Goal: Task Accomplishment & Management: Complete application form

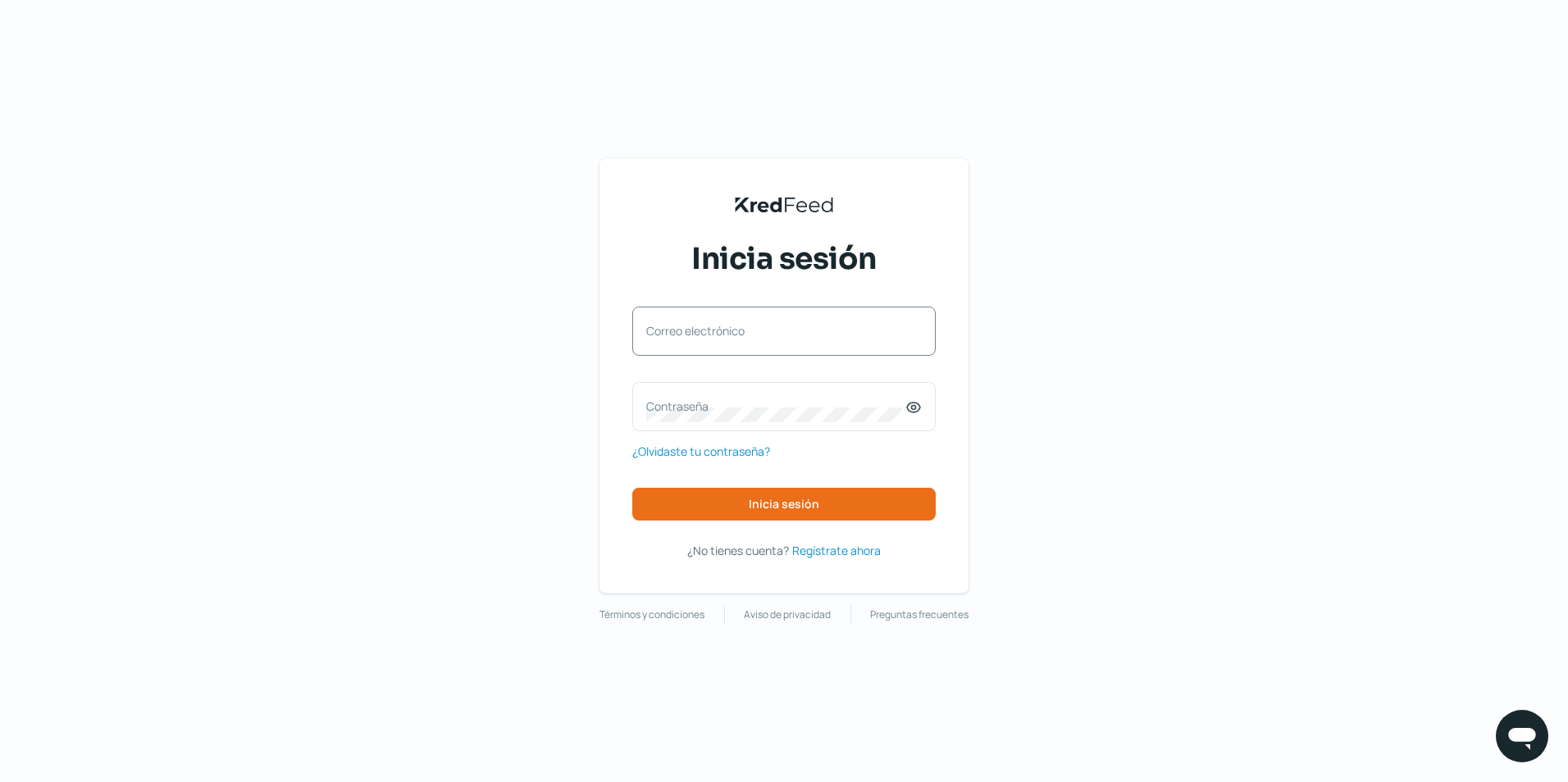
click at [708, 333] on label "Correo electrónico" at bounding box center [776, 331] width 259 height 16
click at [708, 333] on input "Correo electrónico" at bounding box center [784, 339] width 276 height 15
drag, startPoint x: 679, startPoint y: 340, endPoint x: 654, endPoint y: 333, distance: 26.0
click at [654, 333] on input "Correo electrónico" at bounding box center [784, 339] width 276 height 15
type input "[EMAIL_ADDRESS][DOMAIN_NAME]"
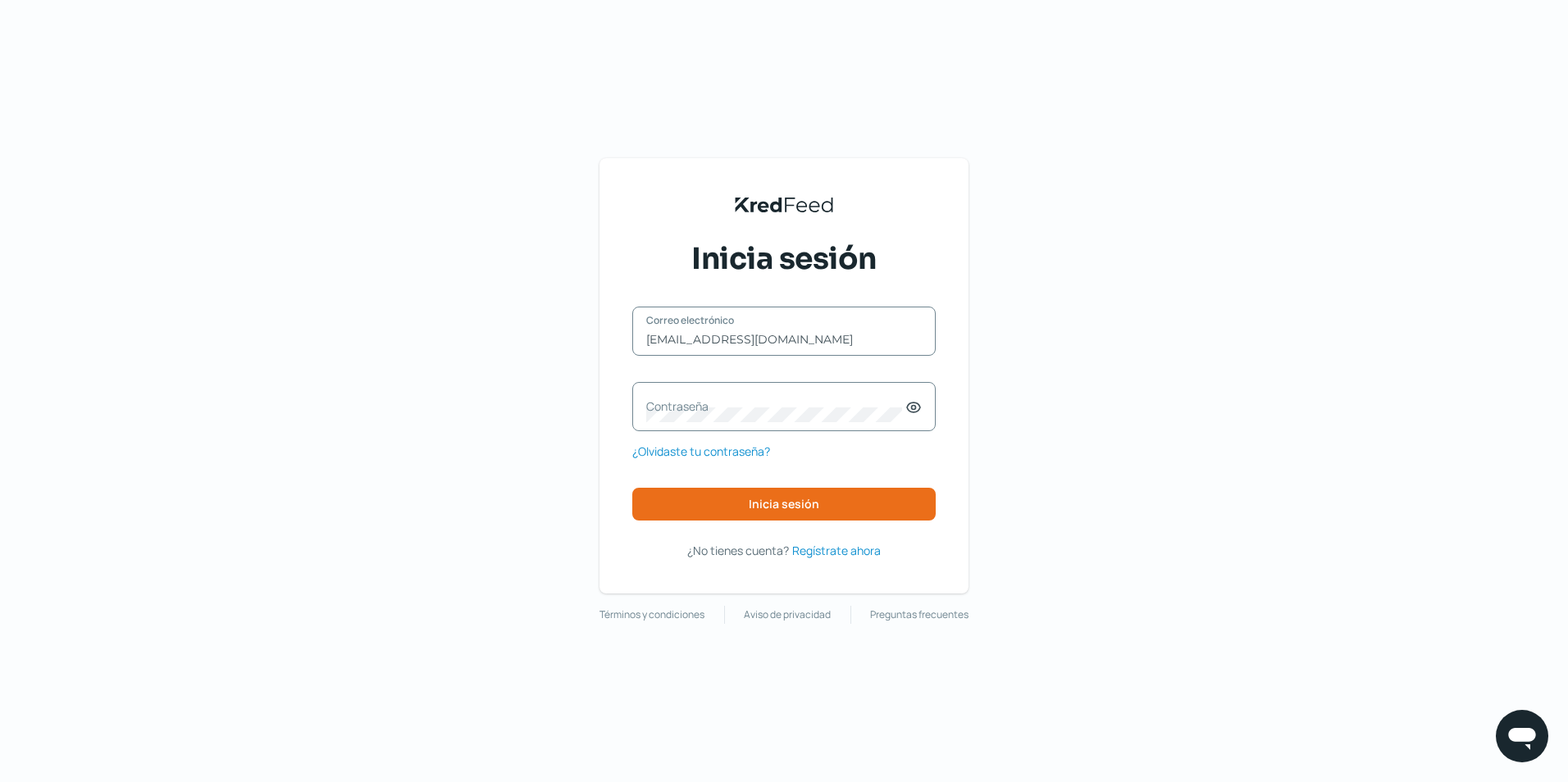
click at [695, 404] on label "Contraseña" at bounding box center [776, 406] width 259 height 16
click at [802, 499] on span "Inicia sesión" at bounding box center [784, 504] width 71 height 11
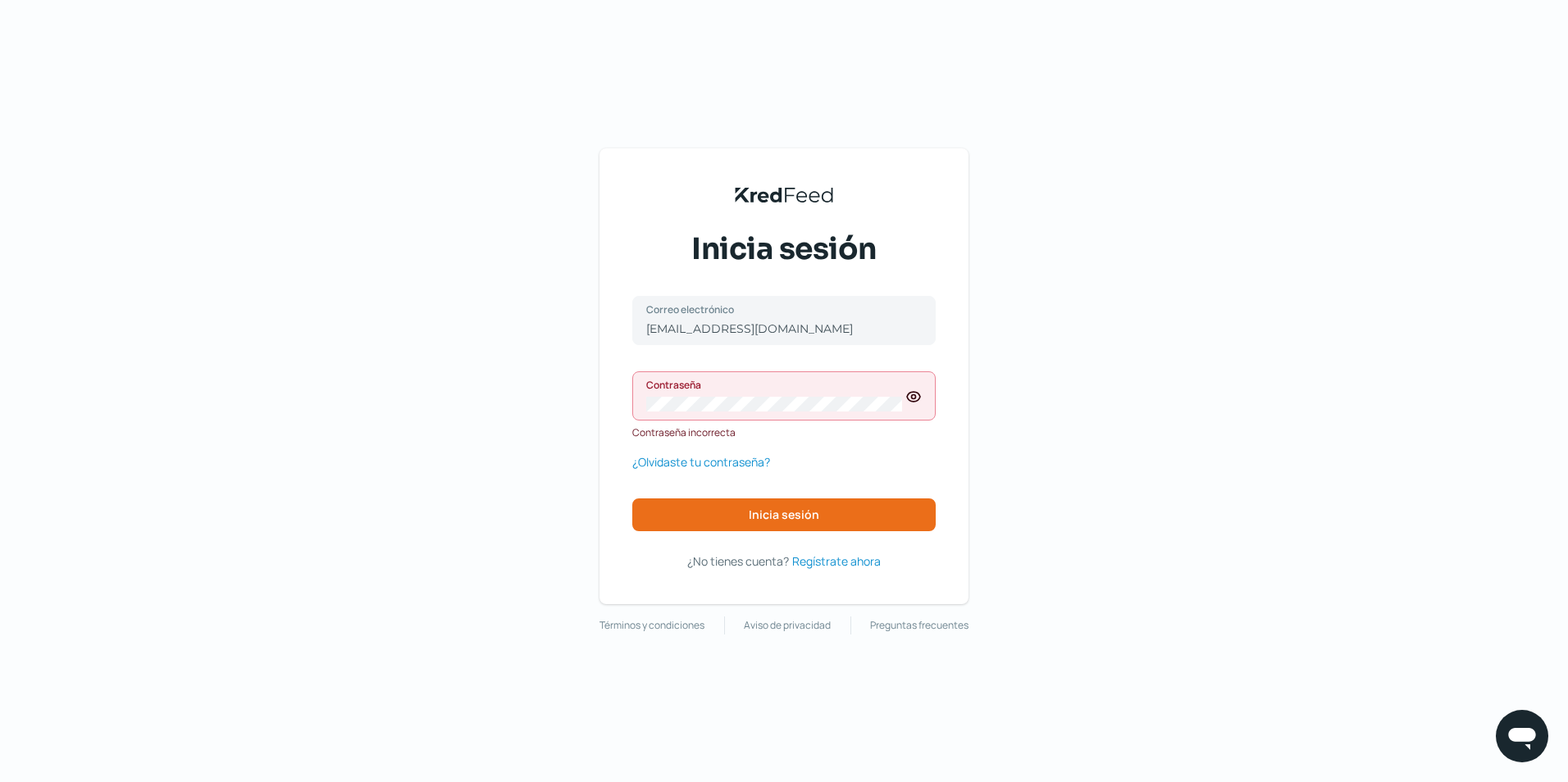
click at [911, 399] on icon at bounding box center [913, 397] width 17 height 17
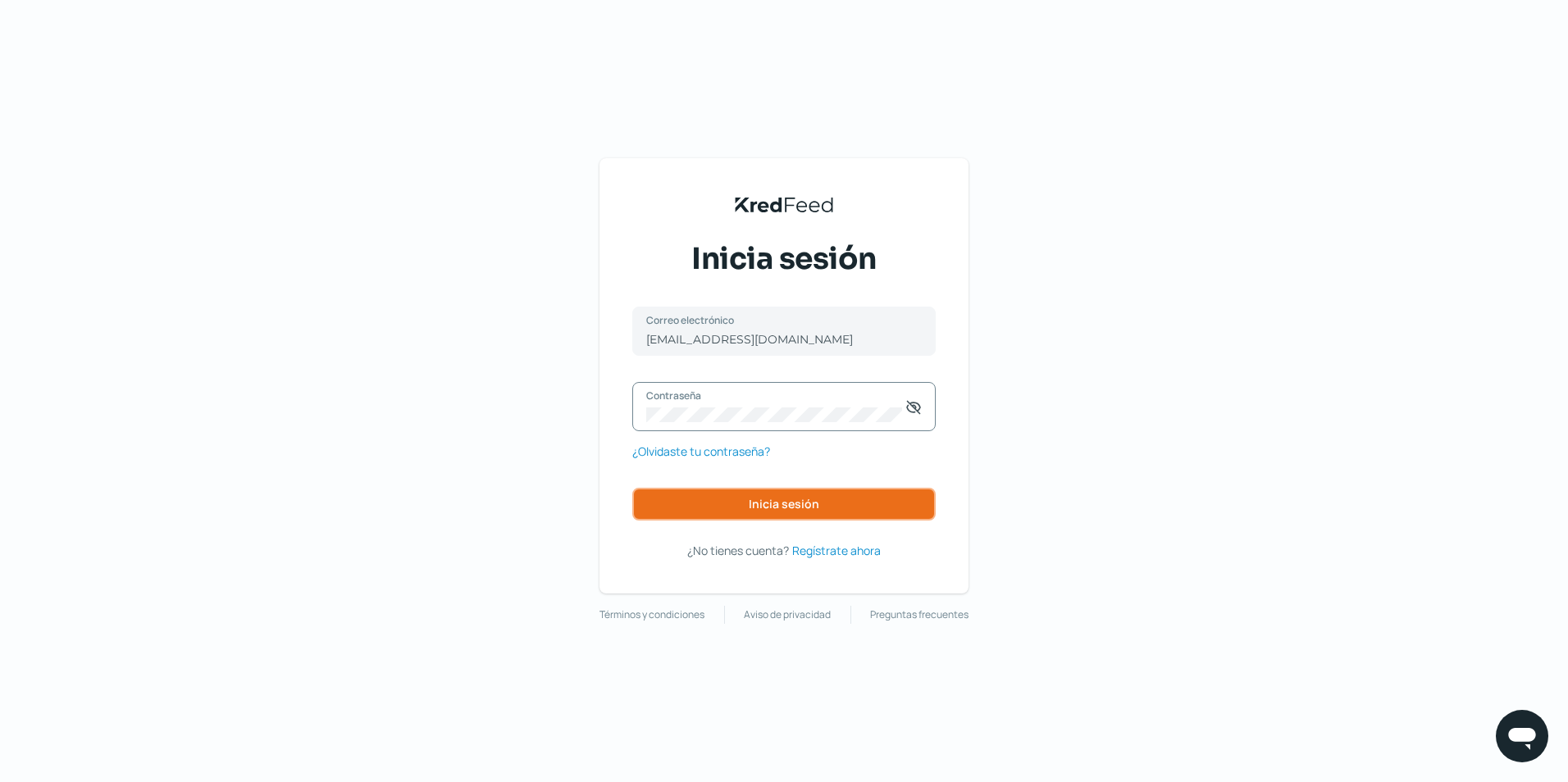
click at [779, 500] on span "Inicia sesión" at bounding box center [784, 504] width 71 height 11
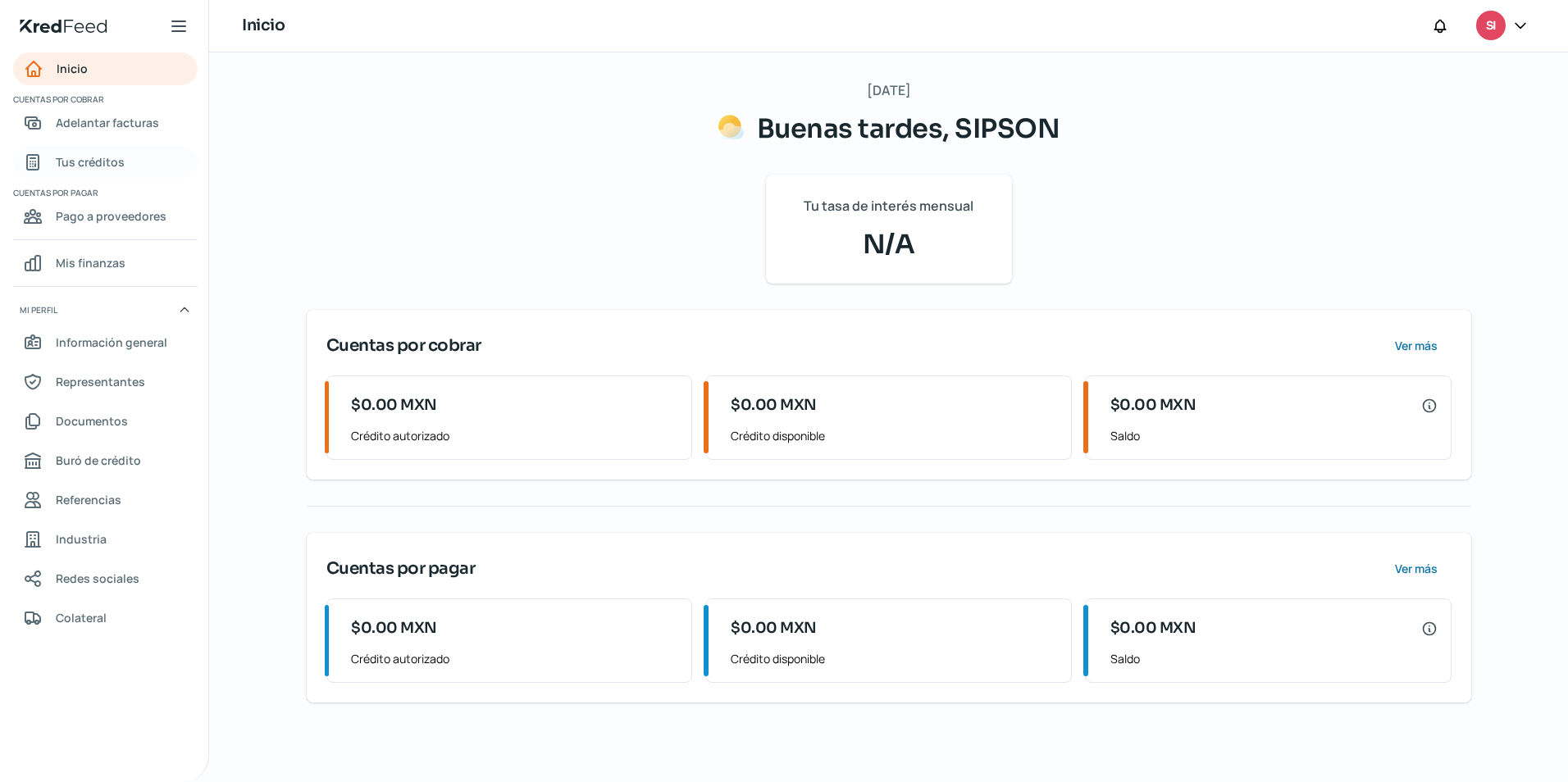
click at [88, 161] on span "Tus créditos" at bounding box center [90, 161] width 69 height 20
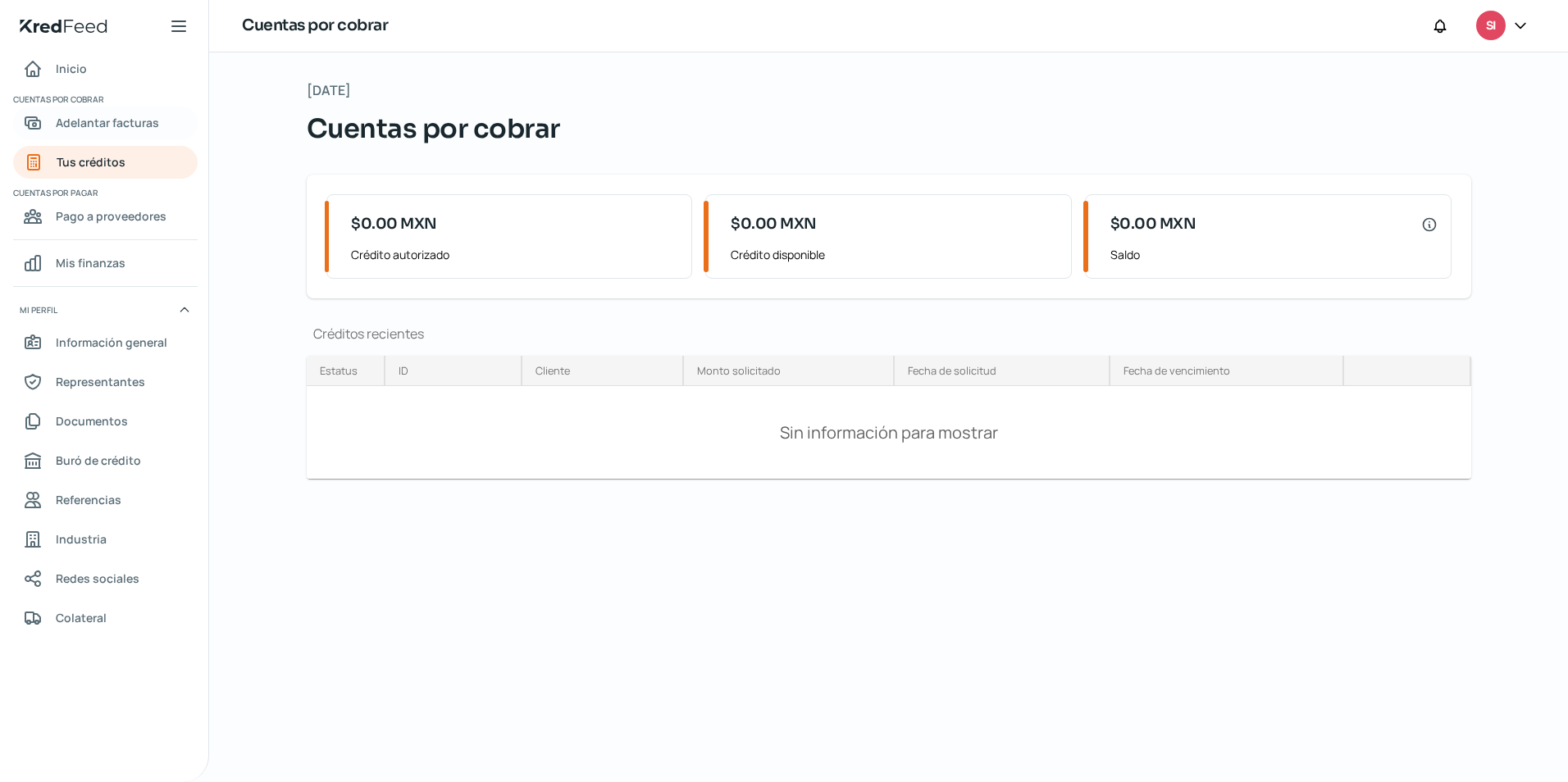
click at [107, 120] on span "Adelantar facturas" at bounding box center [107, 122] width 103 height 20
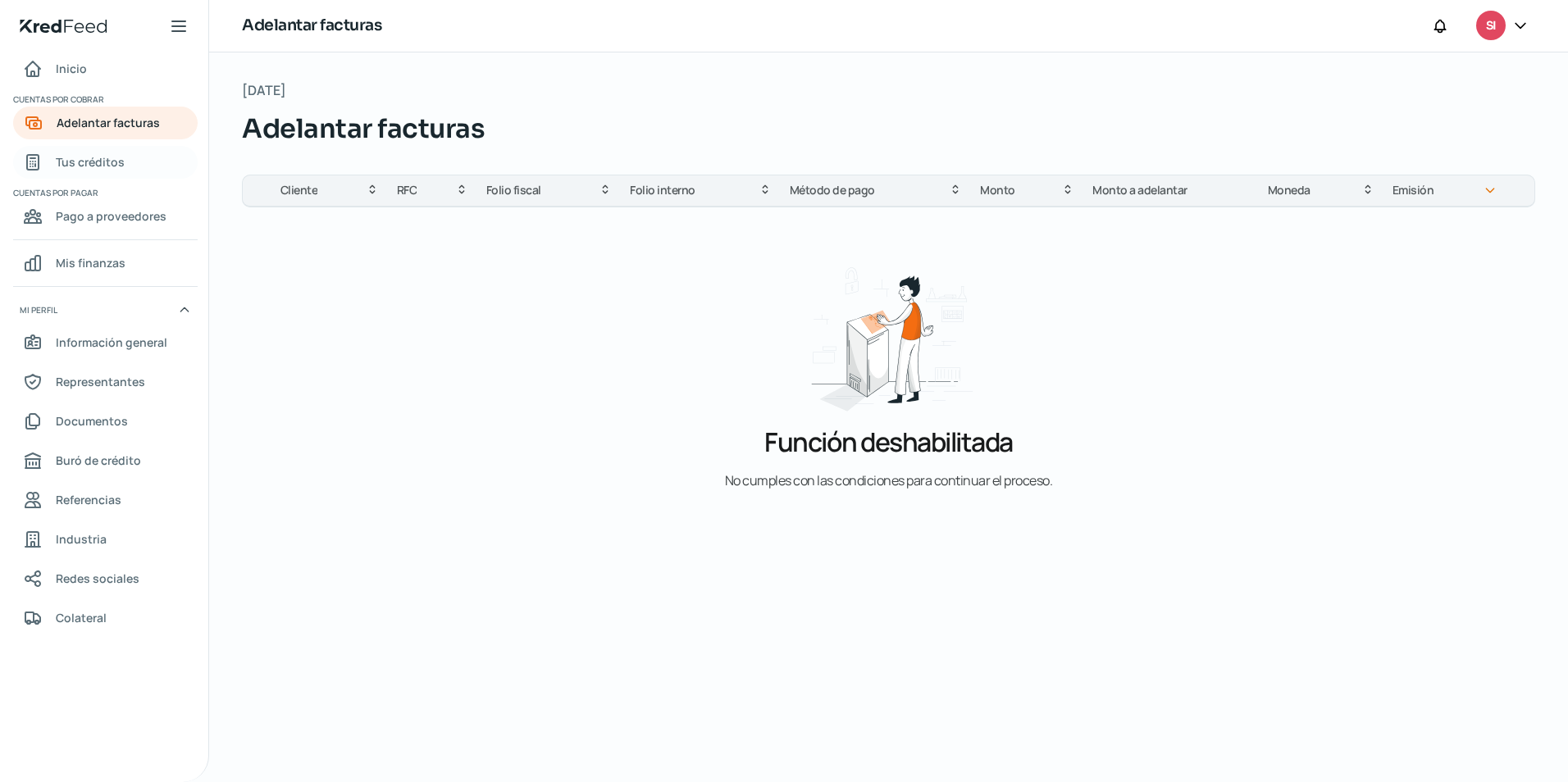
click at [107, 163] on span "Tus créditos" at bounding box center [90, 161] width 69 height 20
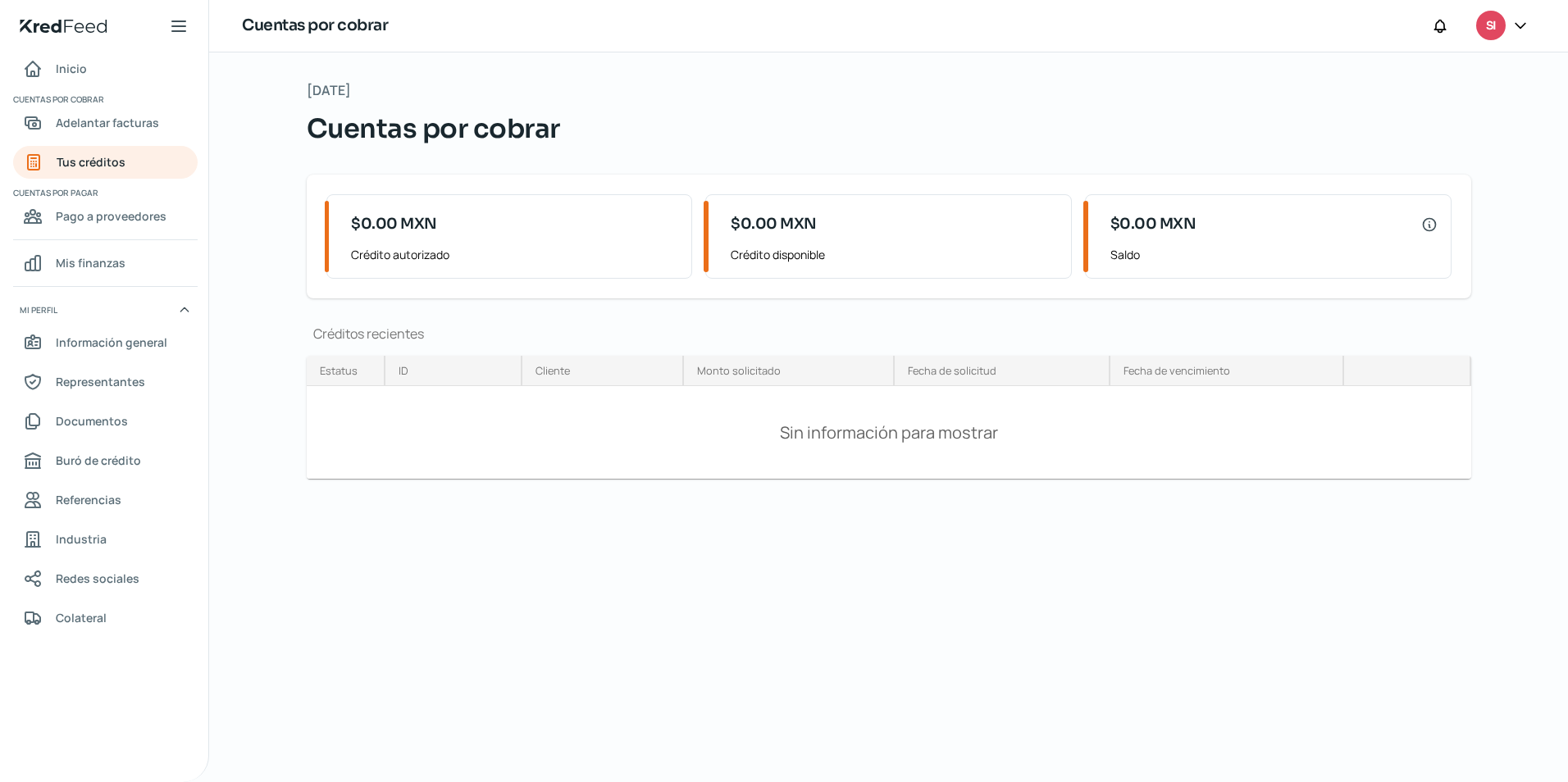
click at [1520, 22] on icon at bounding box center [1520, 26] width 17 height 17
click at [1520, 22] on icon at bounding box center [1520, 25] width 10 height 5
click at [90, 421] on span "Documentos" at bounding box center [92, 421] width 72 height 20
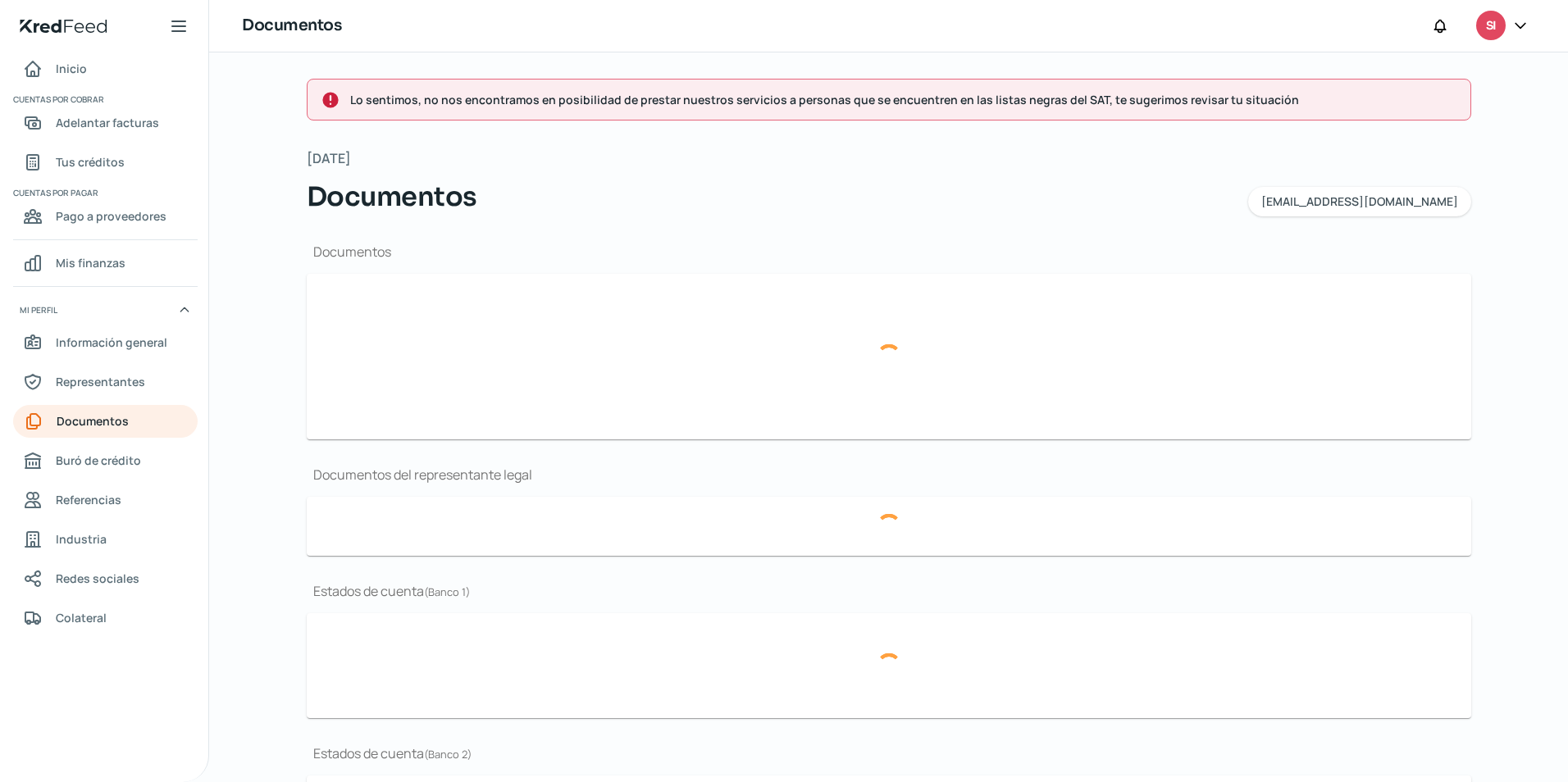
type input "CF AGO 25.pdf"
type input "SIPSON Presentation 2024.pdf"
type input "ESTADOS FINANCIEROS JUNIO 2025.pdf"
type input "ESTADOS FINANCIEROS [PERSON_NAME] [PERSON_NAME] 2024 ACTUALIZADOS.pdf"
type input "ESTADO DE CUENTA AGOSTO BANCOMER 2025.pdf"
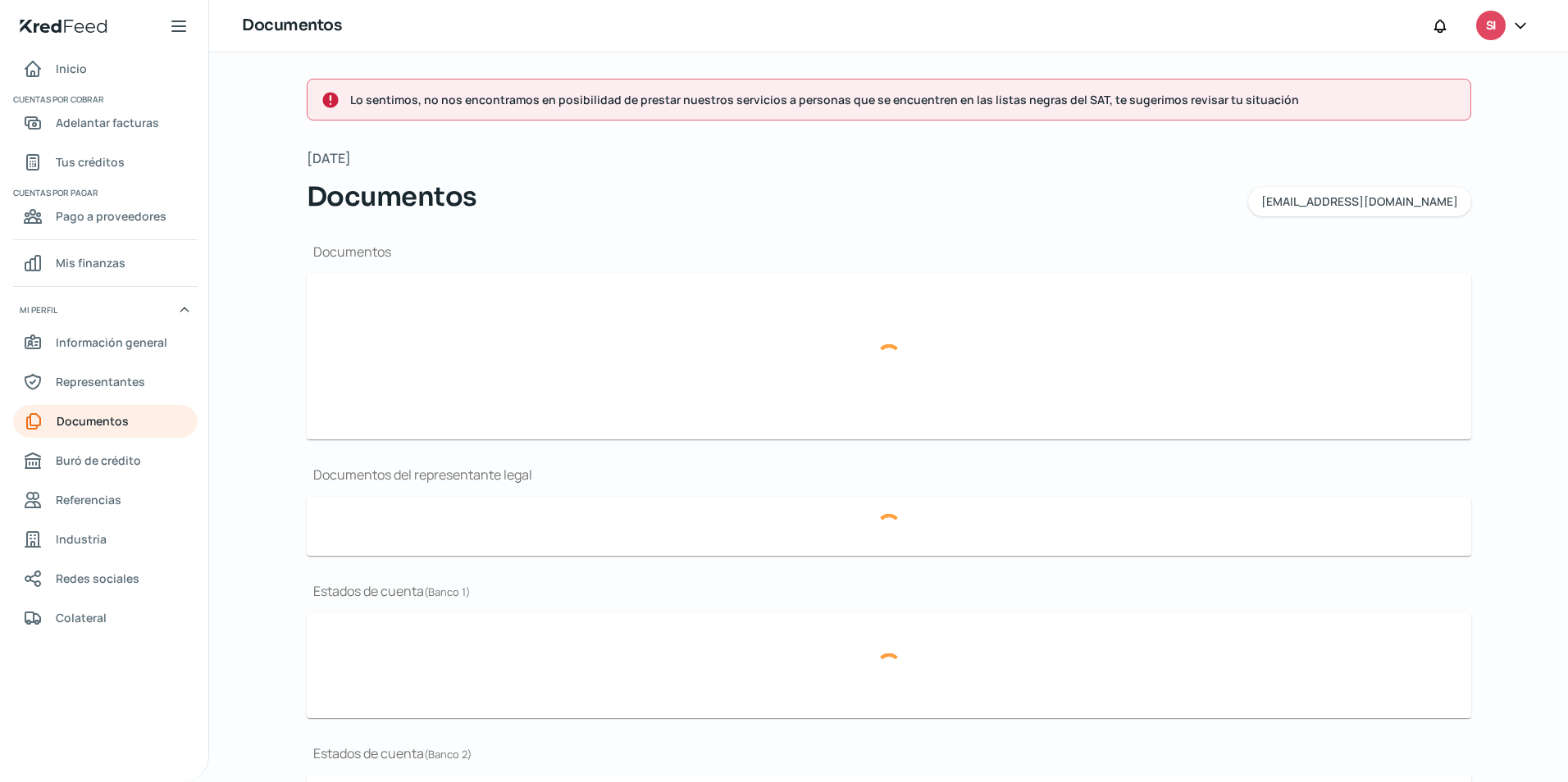
type input "ESTADO DE CUENTA [PERSON_NAME] 2025.pdf"
type input "ESTADO DE CUENTA JUNIO BANCOMER 2025.pdf"
type input "EstadodeCuenta BANAMEX AGOSTO 2025.pdf"
type input "EstadodeCuenta BANAMEX [DATE].pdf"
type input "EstadodeCuenta BANAMEX JUNIO 2025.pdf"
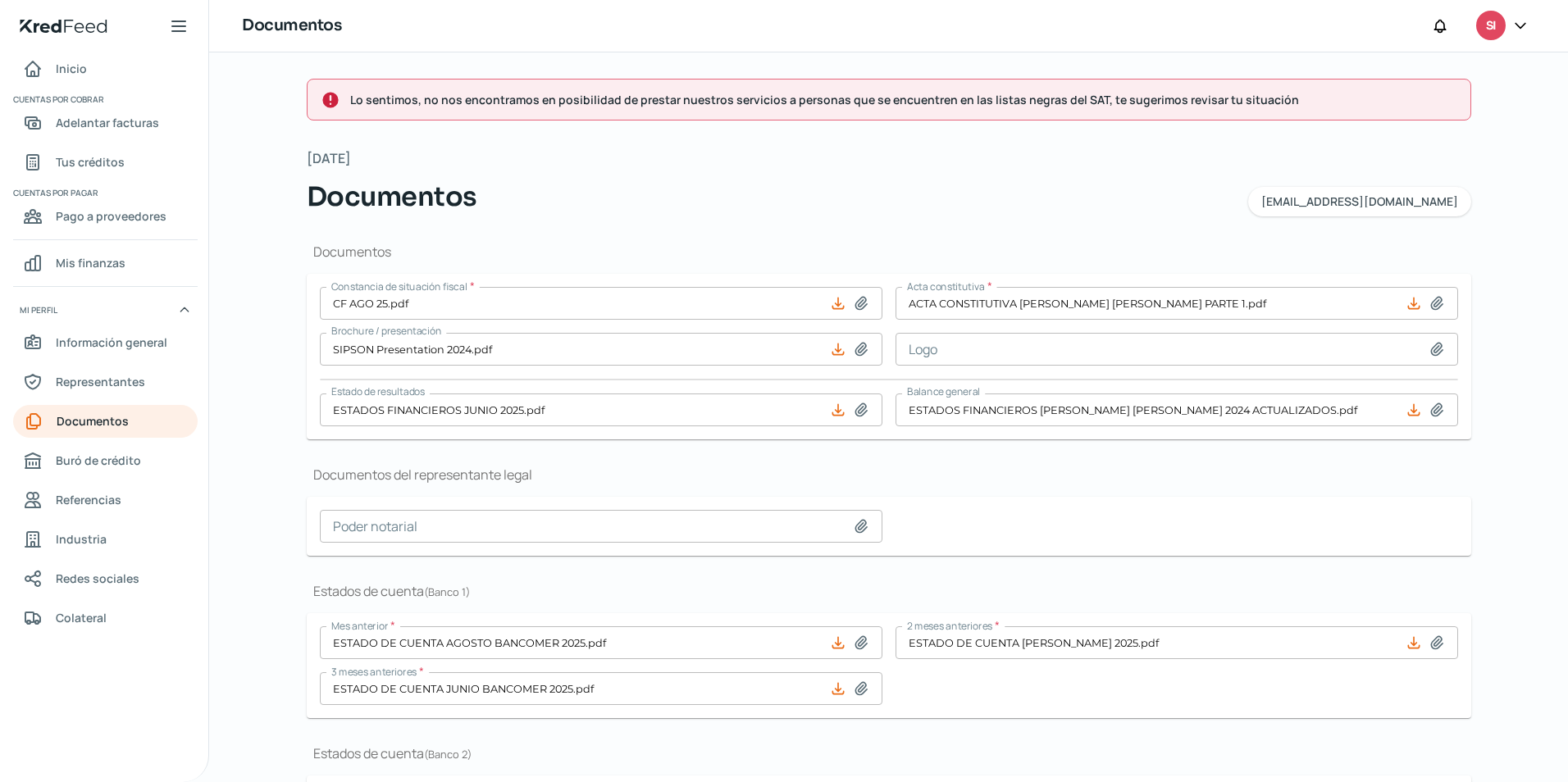
click at [1521, 26] on icon at bounding box center [1520, 26] width 17 height 17
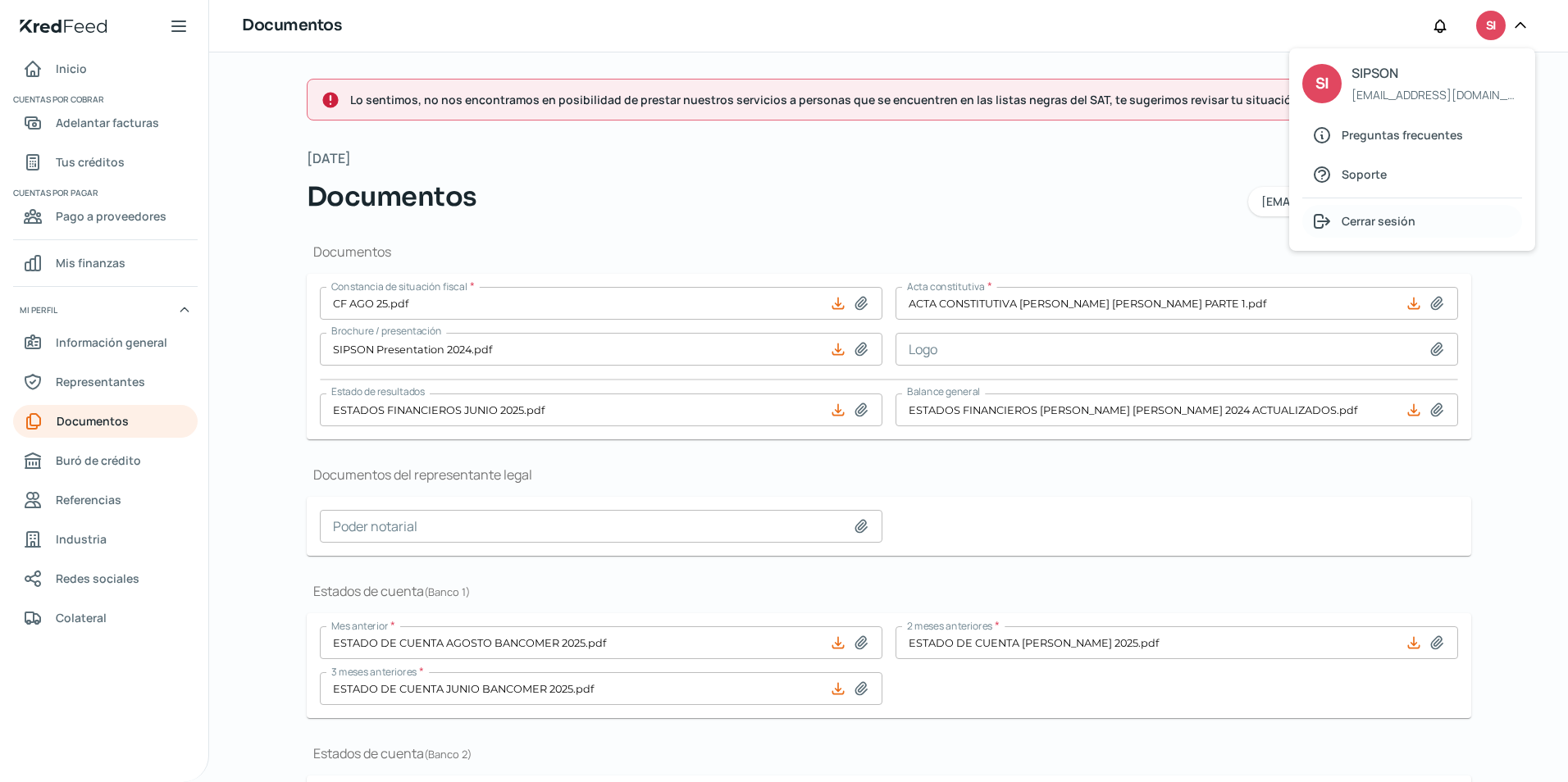
click at [1355, 217] on span "Cerrar sesión" at bounding box center [1379, 220] width 74 height 20
